Goal: Information Seeking & Learning: Learn about a topic

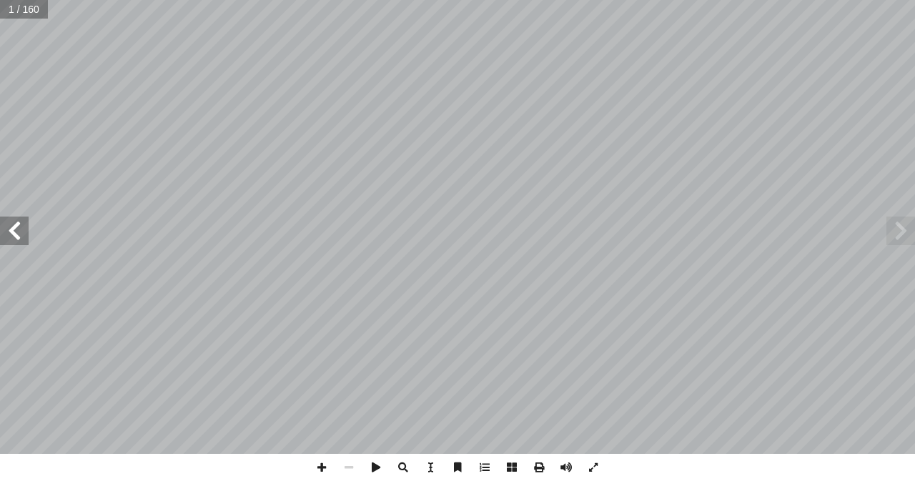
click at [19, 232] on span at bounding box center [14, 231] width 29 height 29
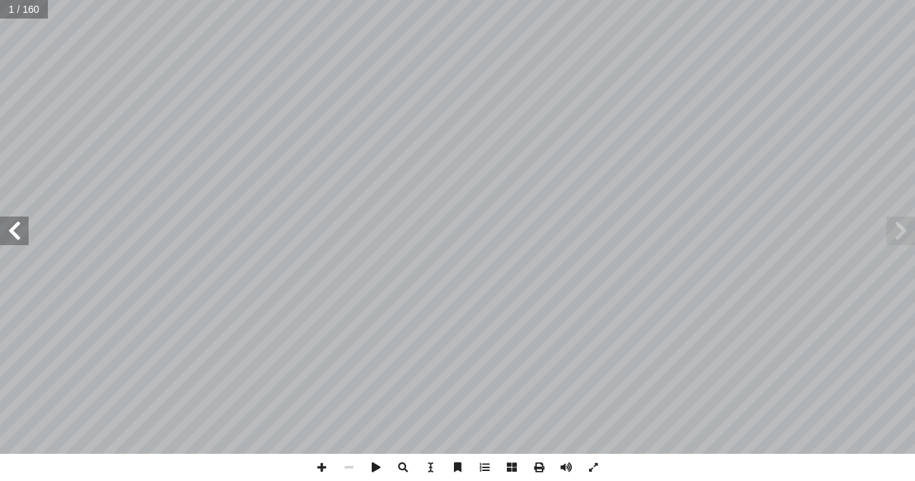
click at [19, 232] on span at bounding box center [14, 231] width 29 height 29
click at [896, 237] on span at bounding box center [901, 231] width 29 height 29
click at [900, 226] on span at bounding box center [901, 231] width 29 height 29
